Goal: Find specific page/section: Find specific page/section

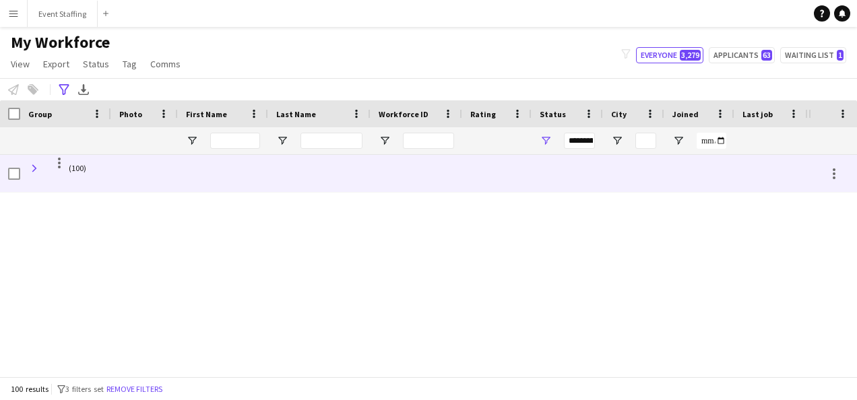
click at [40, 162] on span at bounding box center [34, 168] width 12 height 12
click at [36, 168] on span at bounding box center [34, 168] width 12 height 12
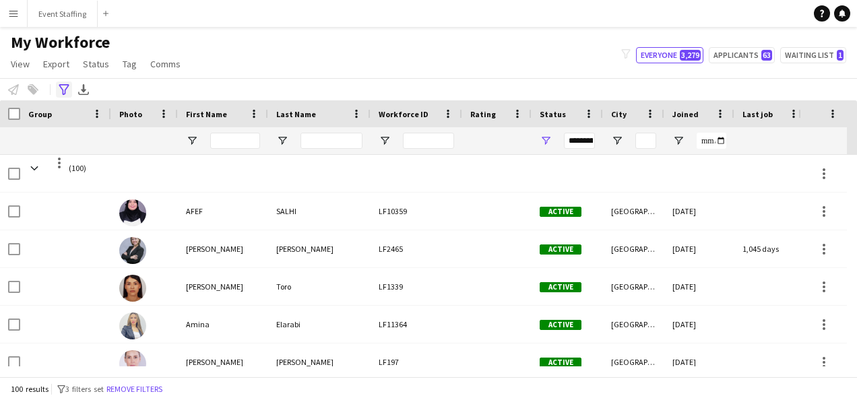
click at [68, 87] on icon "Advanced filters" at bounding box center [64, 89] width 11 height 11
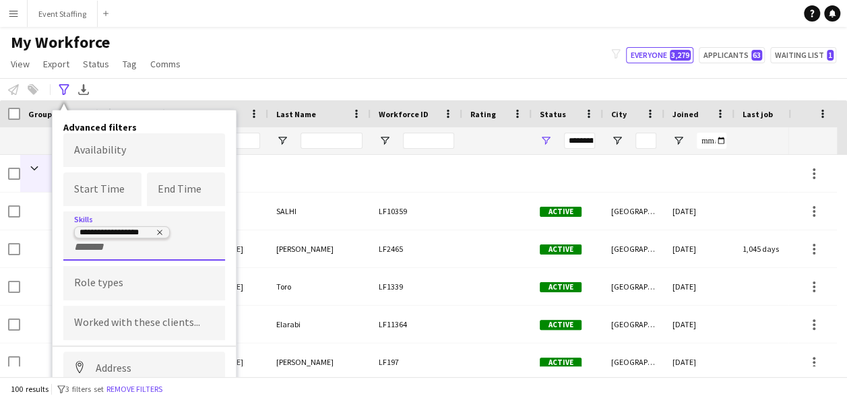
click at [156, 231] on icon "Remove tag" at bounding box center [160, 232] width 8 height 8
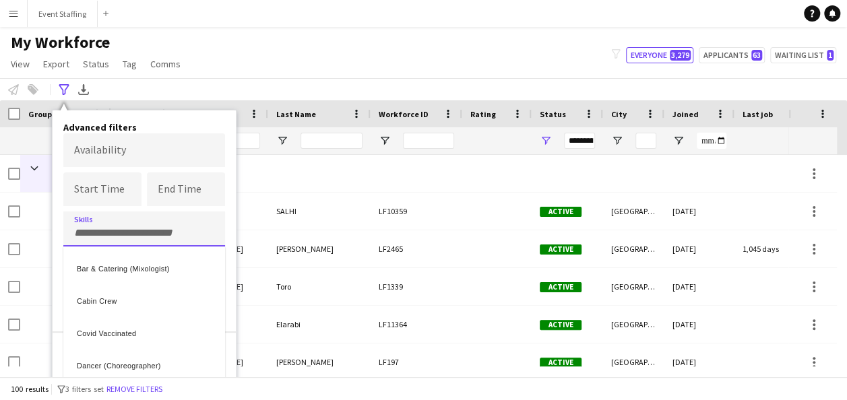
click at [234, 81] on div at bounding box center [423, 200] width 847 height 400
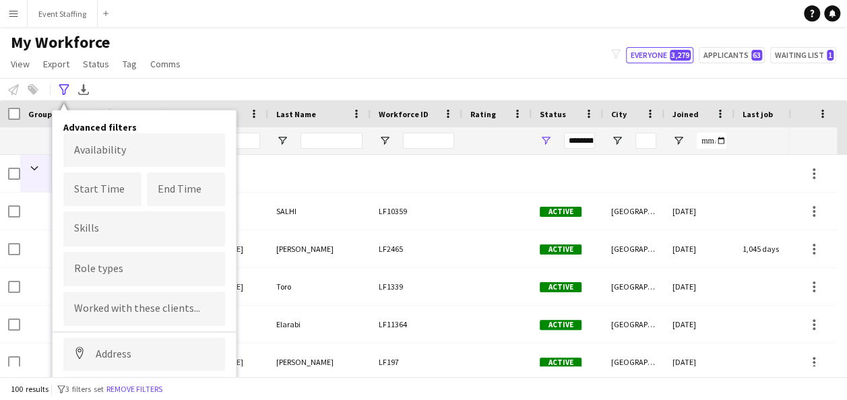
scroll to position [69, 0]
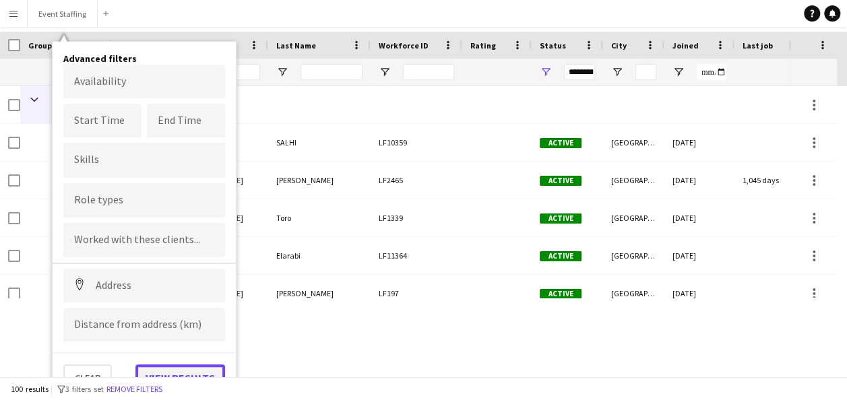
click at [176, 372] on button "View results" at bounding box center [180, 377] width 90 height 27
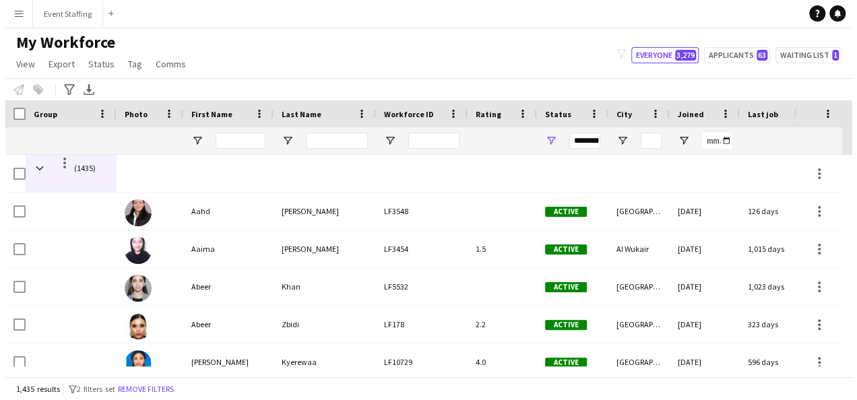
scroll to position [0, 0]
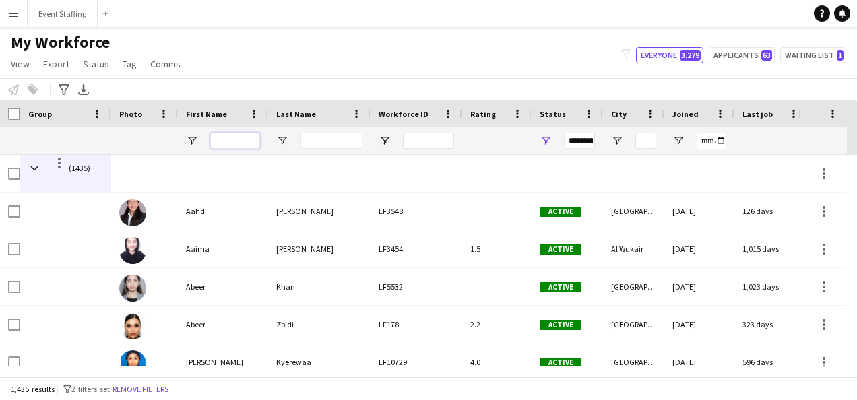
click at [237, 139] on input "First Name Filter Input" at bounding box center [235, 141] width 50 height 16
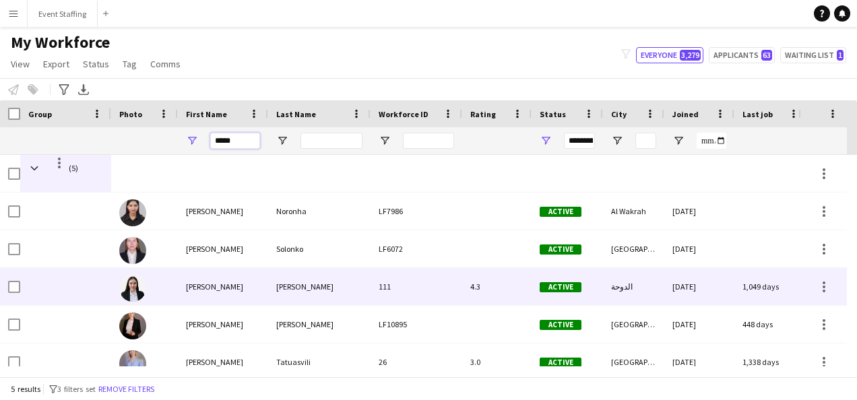
type input "*****"
click at [211, 288] on div "Elena" at bounding box center [223, 286] width 90 height 37
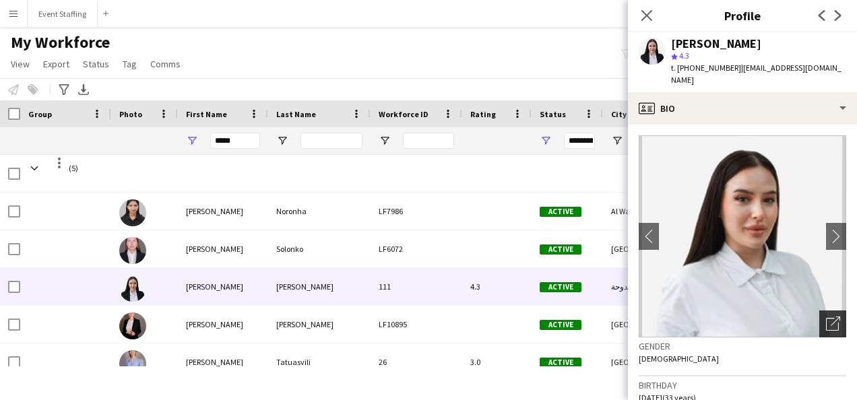
click at [826, 317] on icon "Open photos pop-in" at bounding box center [833, 324] width 14 height 14
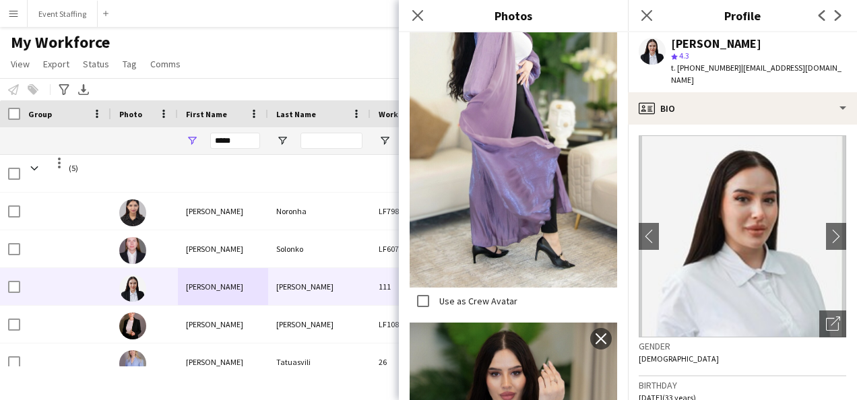
scroll to position [3098, 0]
click at [295, 48] on div "My Workforce View Views Default view New view Update view Delete view Edit name…" at bounding box center [428, 55] width 857 height 46
